Goal: Task Accomplishment & Management: Use online tool/utility

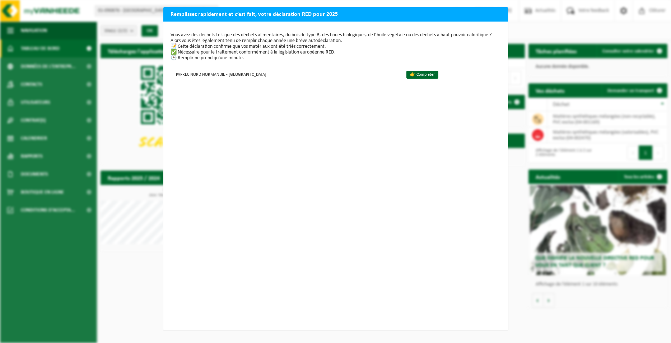
click at [516, 71] on div "Remplissez rapidement et c’est fait, votre déclaration RED pour 2025 Vous avez …" at bounding box center [335, 171] width 671 height 343
click at [495, 9] on h2 "Remplissez rapidement et c’est fait, votre déclaration RED pour 2025" at bounding box center [335, 14] width 345 height 14
drag, startPoint x: 501, startPoint y: 52, endPoint x: 482, endPoint y: 201, distance: 150.0
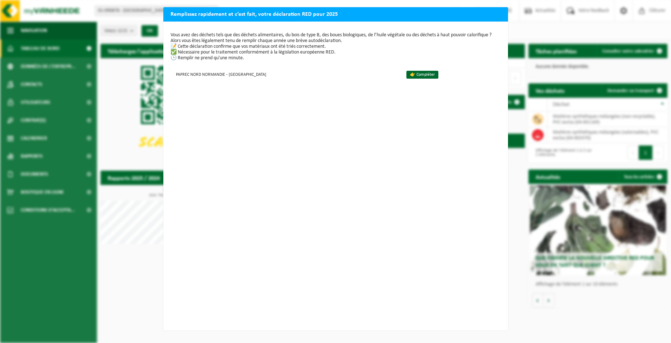
click at [482, 201] on div "Vous avez des déchets tels que des déchets alimentaires, du bois de type B, des…" at bounding box center [335, 176] width 345 height 309
click at [514, 224] on div "Remplissez rapidement et c’est fait, votre déclaration RED pour 2025 Vous avez …" at bounding box center [335, 171] width 671 height 343
click at [407, 75] on link "👉 Compléter" at bounding box center [423, 75] width 32 height 8
click at [23, 159] on div "Remplissez rapidement et c’est fait, votre déclaration RED pour 2025 Vous avez …" at bounding box center [335, 171] width 671 height 343
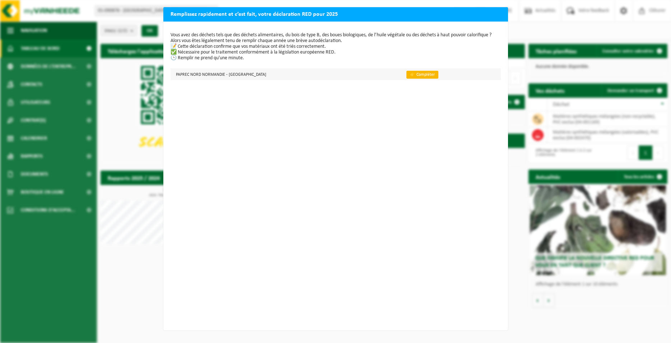
click at [407, 73] on link "👉 Compléter" at bounding box center [423, 75] width 32 height 8
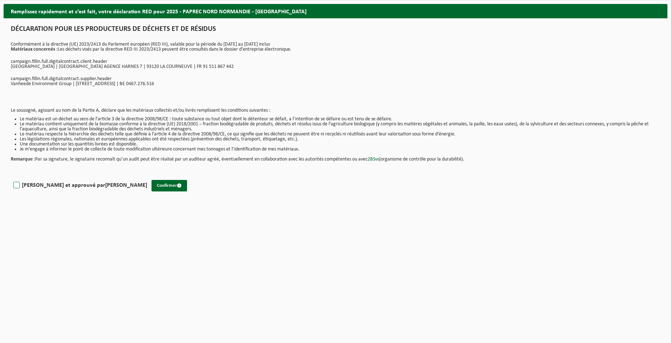
click at [17, 186] on label "Lu et approuvé par Magalie Wartel" at bounding box center [79, 185] width 135 height 11
click at [147, 176] on input "Lu et approuvé par Magalie Wartel" at bounding box center [147, 176] width 0 height 0
checkbox input "true"
click at [152, 190] on button "Confirmer" at bounding box center [170, 185] width 36 height 11
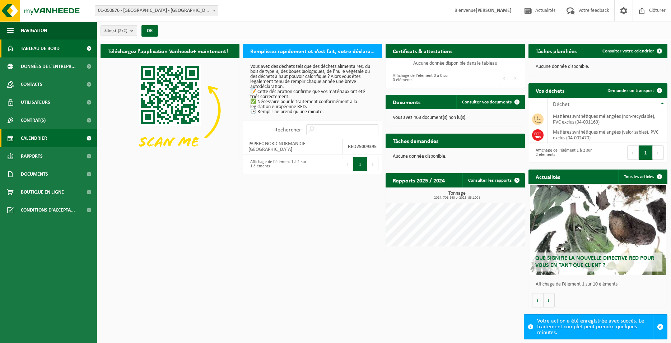
click at [36, 135] on span "Calendrier" at bounding box center [34, 138] width 26 height 18
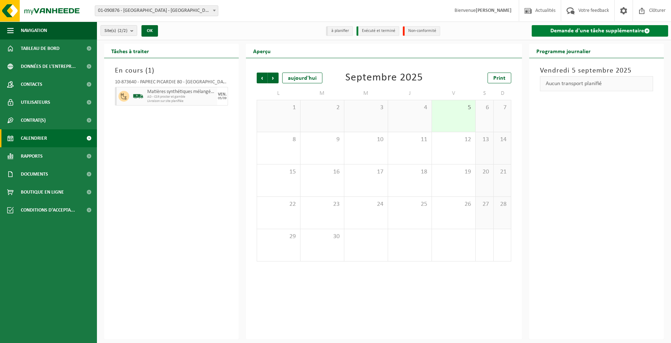
click at [618, 30] on link "Demande d'une tâche supplémentaire" at bounding box center [600, 30] width 136 height 11
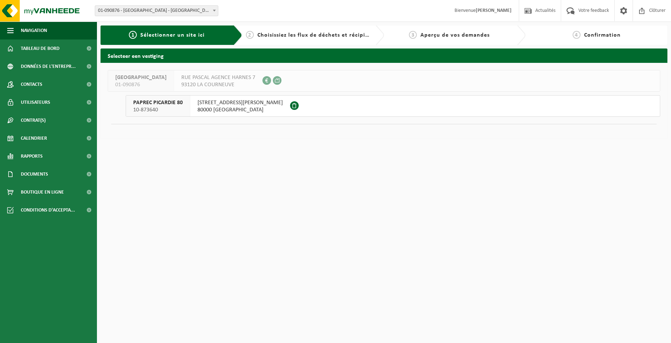
click at [218, 109] on span "80000 [GEOGRAPHIC_DATA]" at bounding box center [240, 109] width 85 height 7
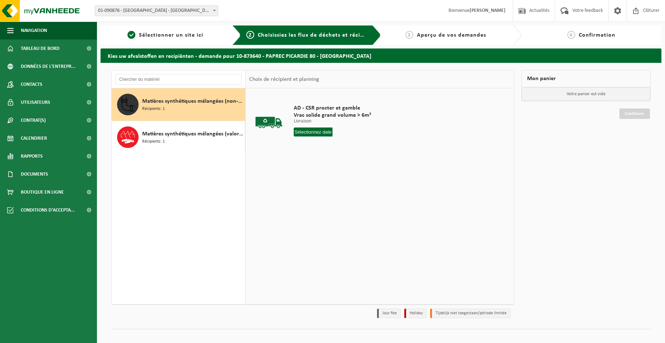
click at [171, 109] on div "Matières synthétiques mélangées (non-recyclable), PVC exclus Récipients: 1" at bounding box center [192, 105] width 101 height 22
click at [312, 132] on input "text" at bounding box center [313, 131] width 39 height 9
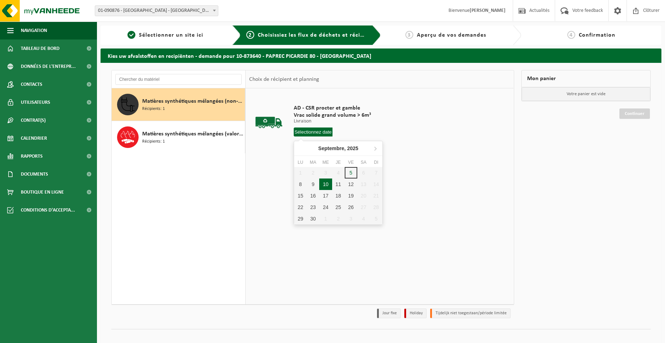
click at [329, 186] on div "10" at bounding box center [325, 183] width 13 height 11
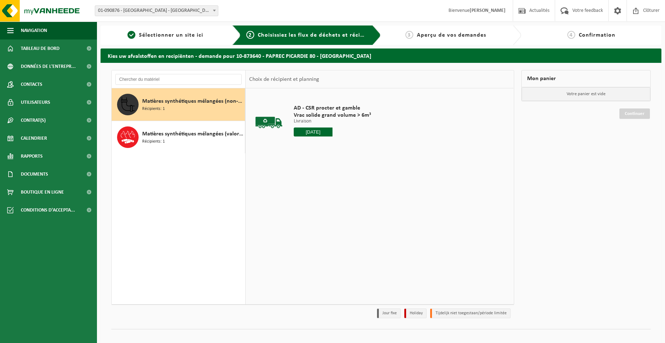
type input "à partir de 2025-09-10"
click at [321, 159] on button "Dans le panier" at bounding box center [313, 158] width 38 height 11
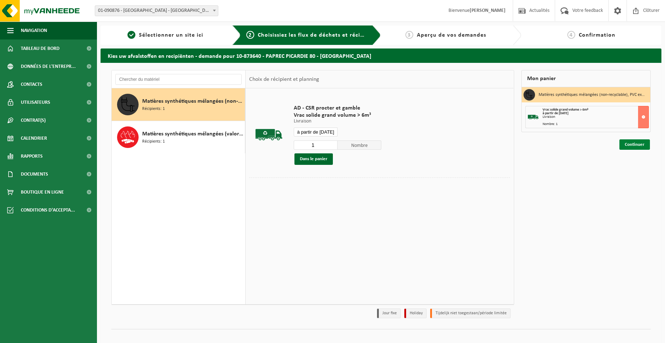
click at [640, 143] on link "Continuer" at bounding box center [635, 144] width 31 height 10
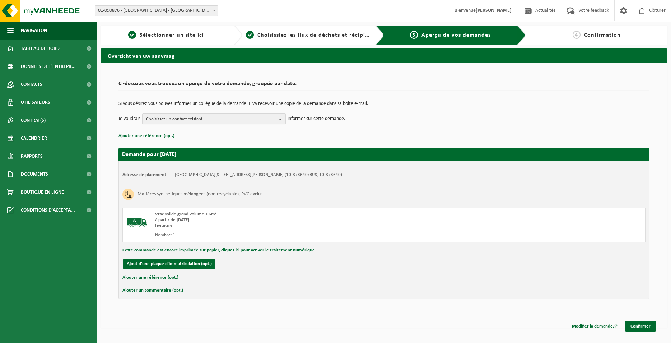
click at [193, 121] on span "Choisissez un contact existant" at bounding box center [211, 119] width 130 height 11
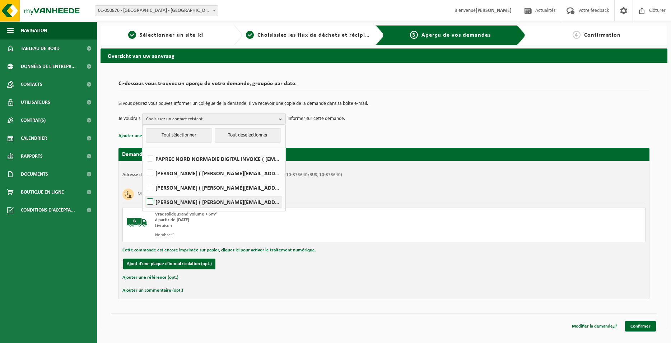
click at [153, 203] on label "QUENTIN ROBINETTE ( quentin.robinette@paprec.com )" at bounding box center [213, 201] width 136 height 11
click at [144, 193] on input "QUENTIN ROBINETTE ( quentin.robinette@paprec.com )" at bounding box center [144, 192] width 0 height 0
checkbox input "true"
click at [213, 173] on label "ADRIEN DUVILLARD ( adrien.duvillard@paprec.com )" at bounding box center [213, 173] width 136 height 11
click at [144, 164] on input "ADRIEN DUVILLARD ( adrien.duvillard@paprec.com )" at bounding box center [144, 164] width 0 height 0
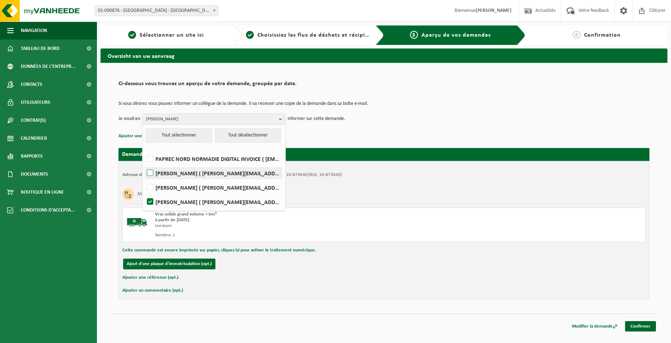
checkbox input "true"
click at [319, 138] on p "Ajouter une référence (opt.)" at bounding box center [384, 135] width 531 height 9
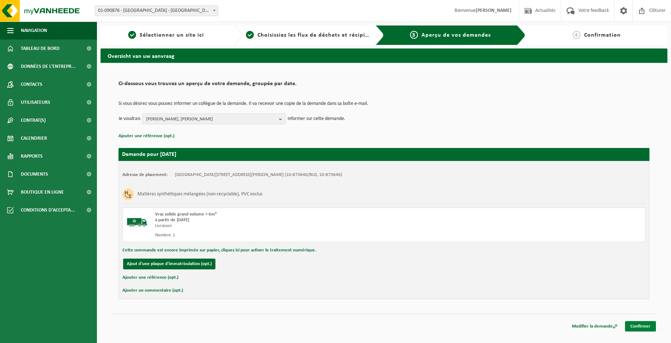
click at [636, 326] on link "Confirmer" at bounding box center [640, 326] width 31 height 10
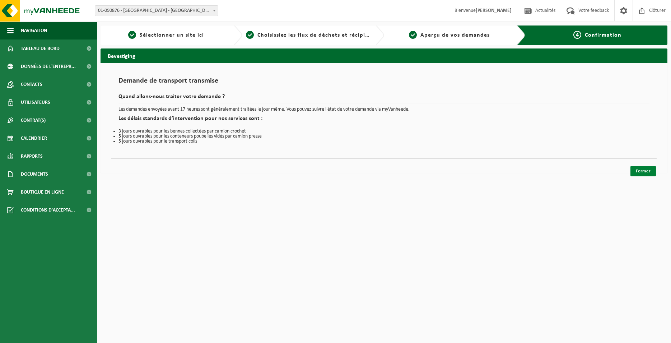
click at [642, 173] on link "Fermer" at bounding box center [643, 171] width 25 height 10
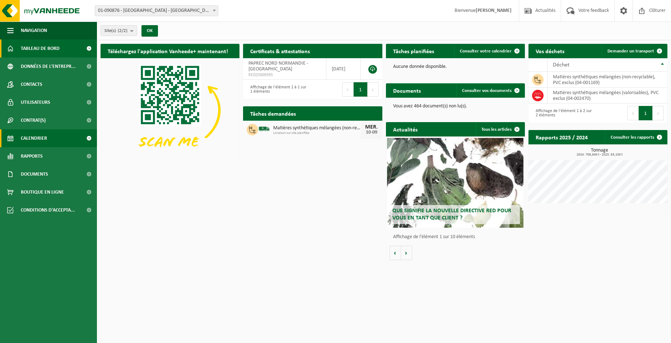
click at [30, 138] on span "Calendrier" at bounding box center [34, 138] width 26 height 18
